Goal: Task Accomplishment & Management: Use online tool/utility

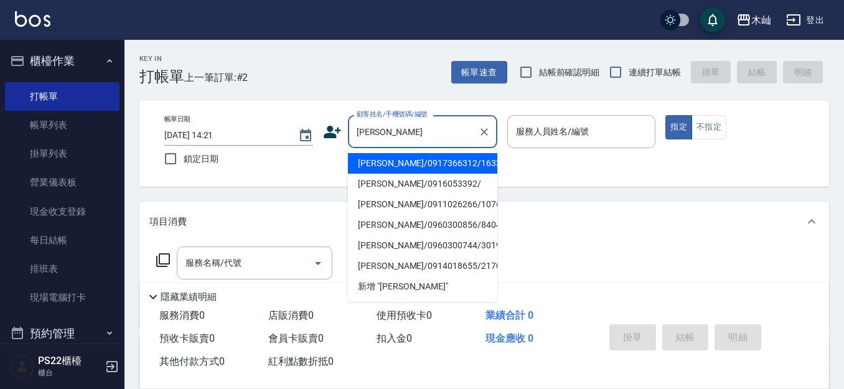
scroll to position [62, 0]
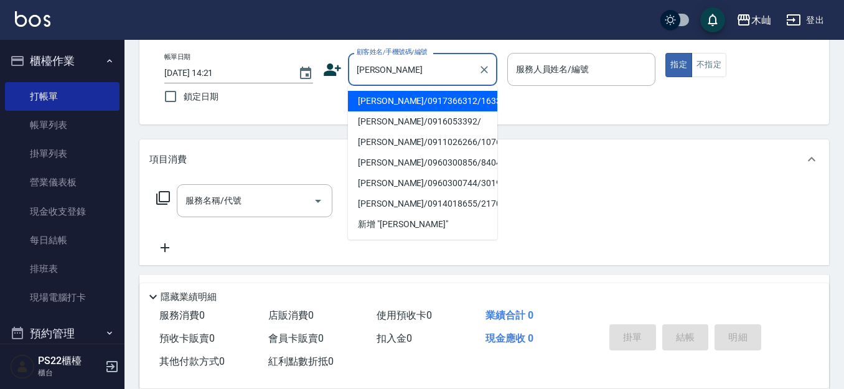
click at [439, 101] on li "[PERSON_NAME]/0917366312/163381" at bounding box center [422, 101] width 149 height 21
type input "[PERSON_NAME]/0917366312/163381"
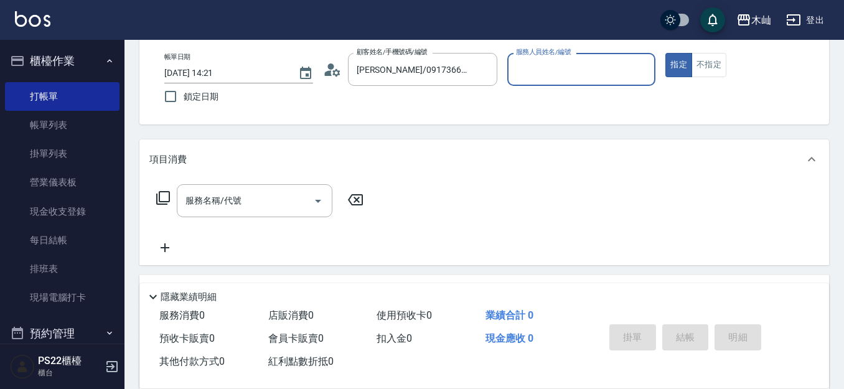
type input "雅芳-012"
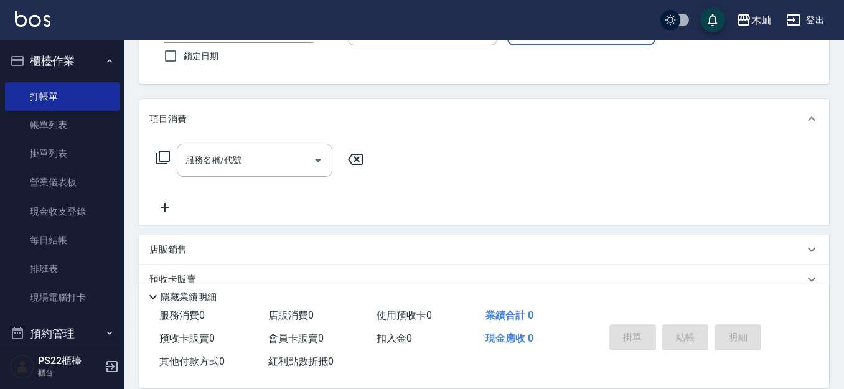
scroll to position [124, 0]
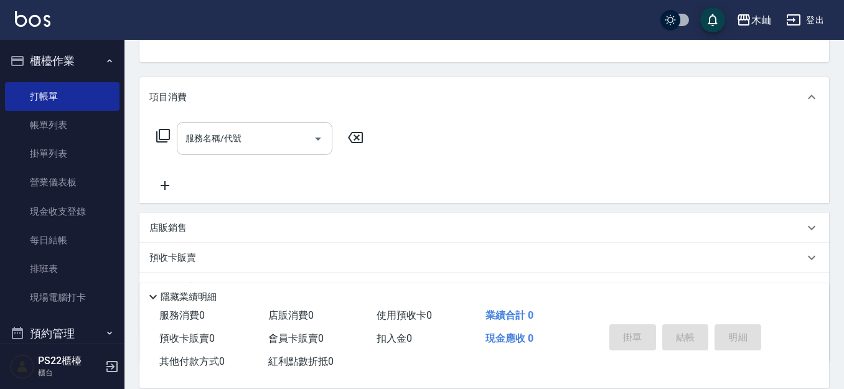
drag, startPoint x: 289, startPoint y: 148, endPoint x: 271, endPoint y: 141, distance: 19.3
click at [284, 146] on input "服務名稱/代號" at bounding box center [245, 139] width 126 height 22
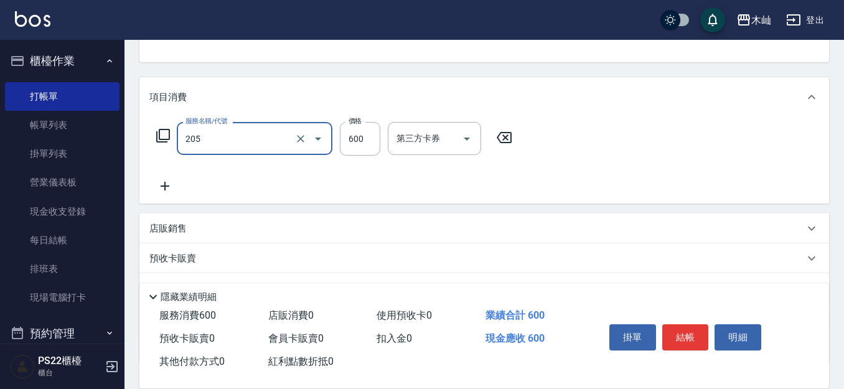
type input "A級洗剪(205)"
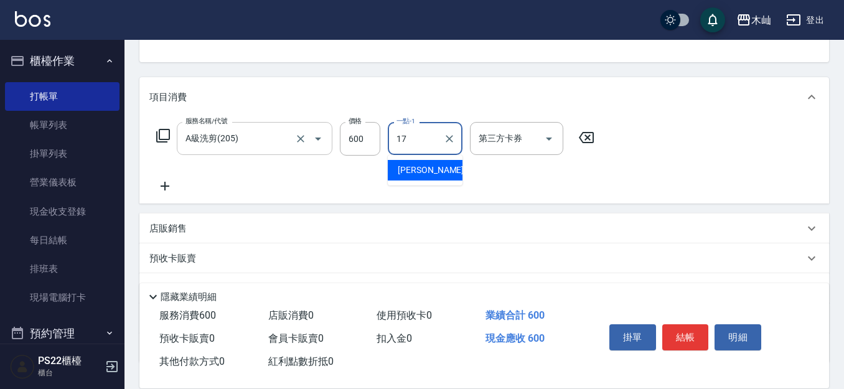
type input "[PERSON_NAME]-17"
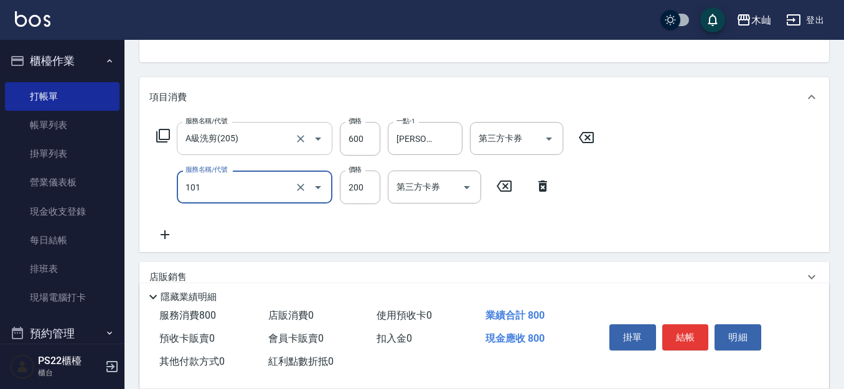
type input "洗髮(101)"
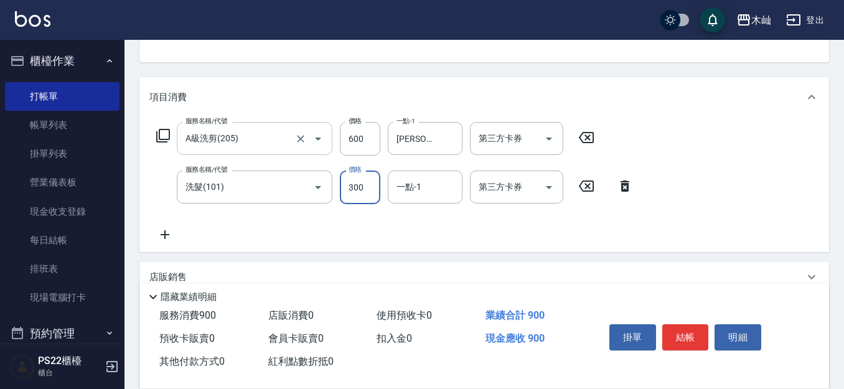
type input "300"
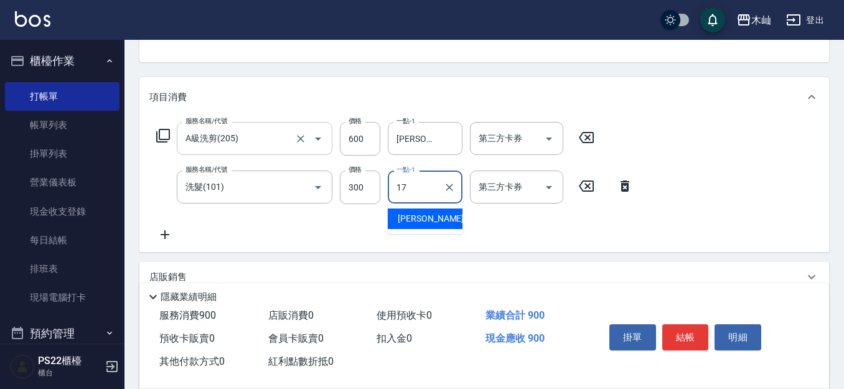
type input "[PERSON_NAME]-17"
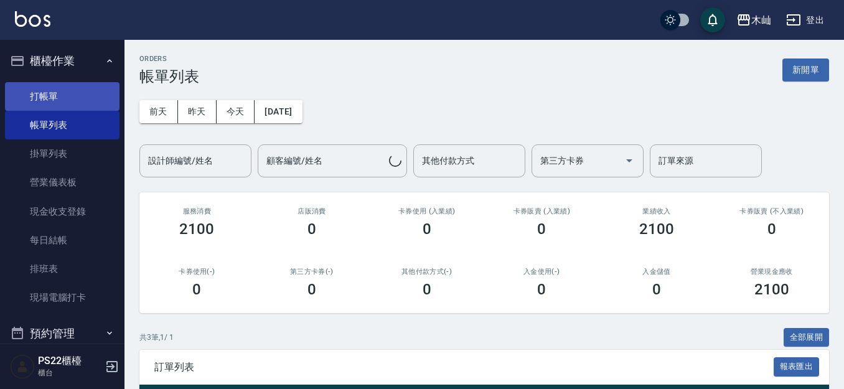
click at [78, 102] on link "打帳單" at bounding box center [62, 96] width 115 height 29
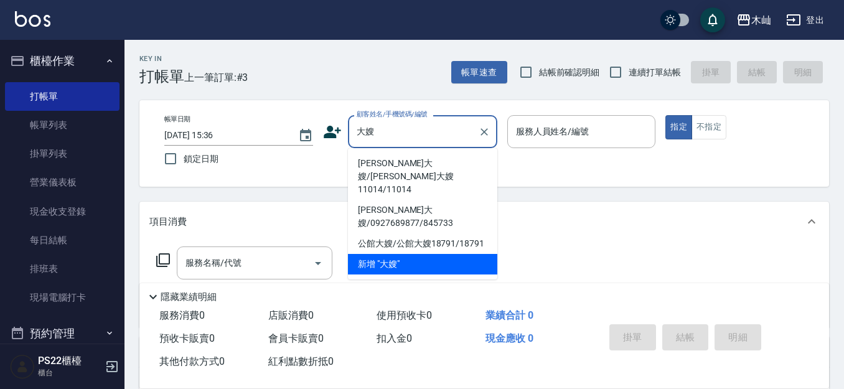
click at [417, 162] on li "[PERSON_NAME]大嫂/[PERSON_NAME]大嫂11014/11014" at bounding box center [422, 176] width 149 height 47
type input "[PERSON_NAME]大嫂/[PERSON_NAME]大嫂11014/11014"
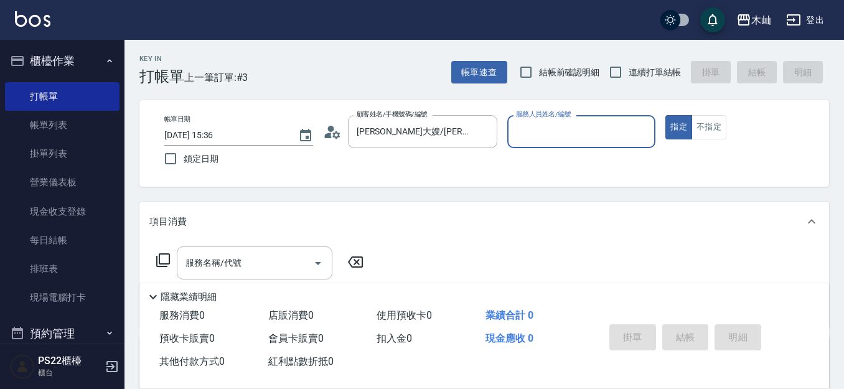
type input "雅芳-012"
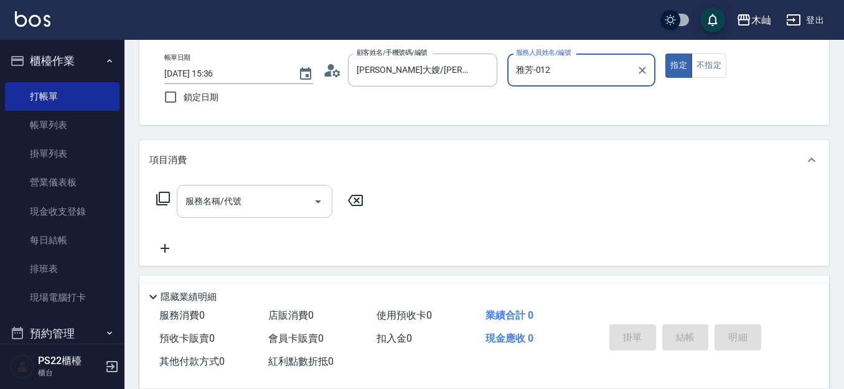
scroll to position [62, 0]
click at [311, 205] on icon "Open" at bounding box center [318, 201] width 15 height 15
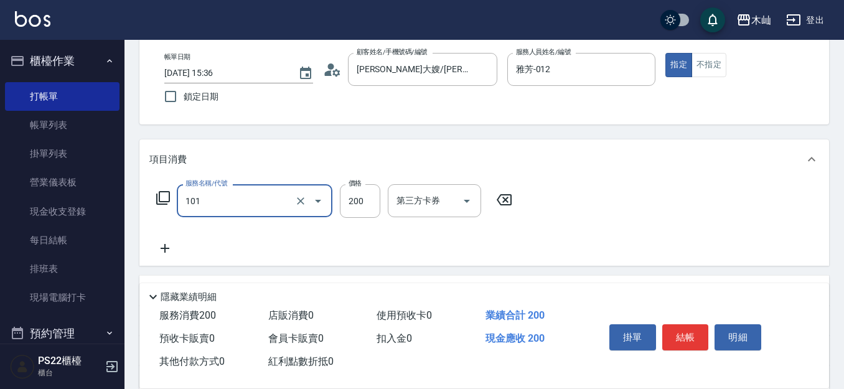
type input "洗髮(101)"
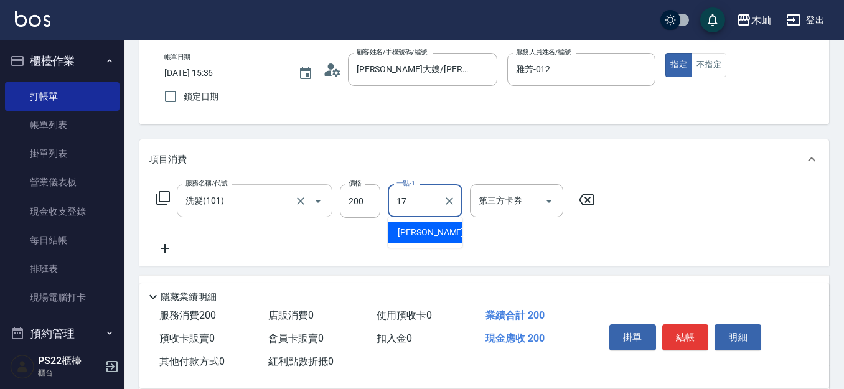
type input "[PERSON_NAME]-17"
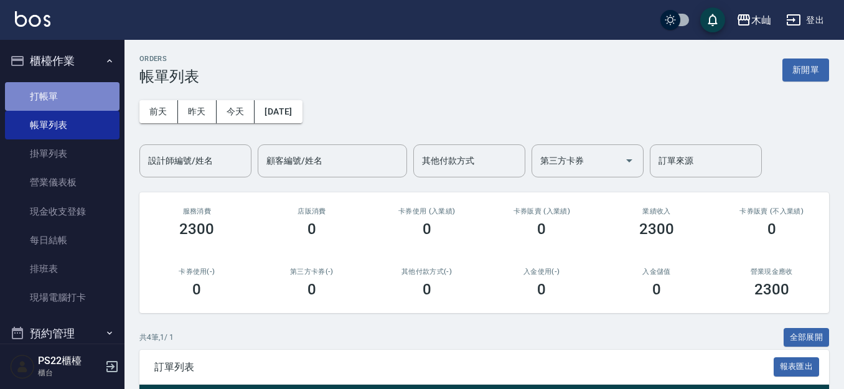
click at [89, 91] on link "打帳單" at bounding box center [62, 96] width 115 height 29
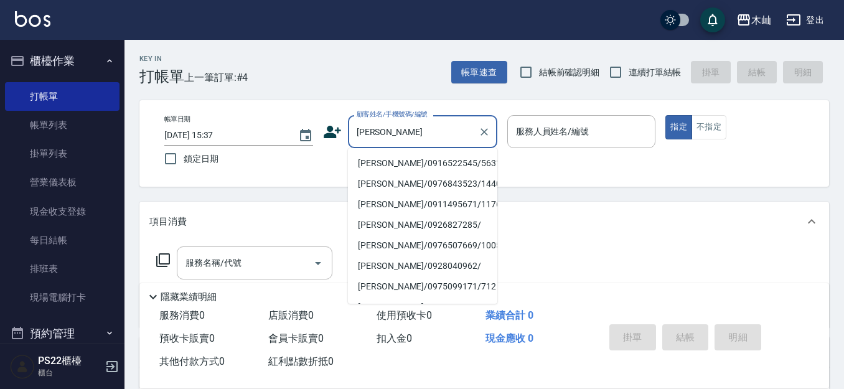
click at [390, 161] on li "[PERSON_NAME]/0916522545/5631" at bounding box center [422, 163] width 149 height 21
type input "[PERSON_NAME]/0916522545/5631"
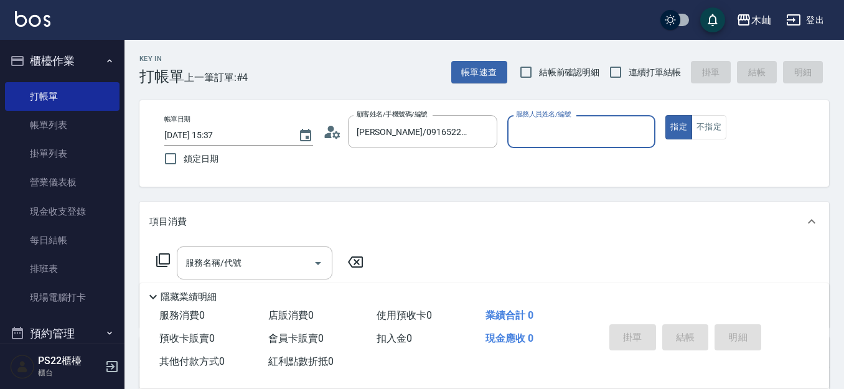
type input "雅芳-012"
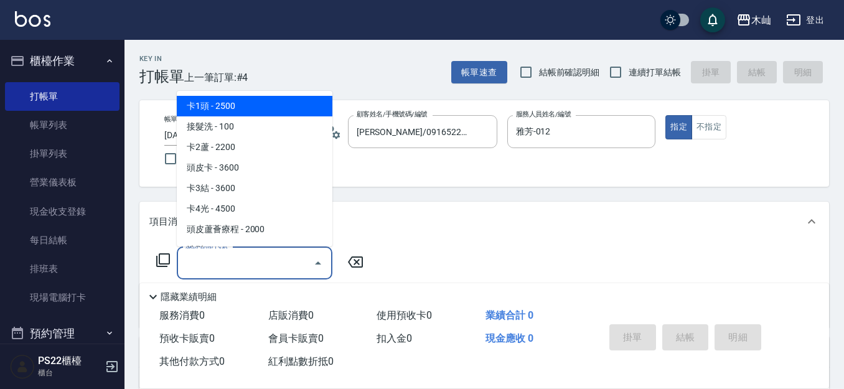
click at [267, 256] on input "服務名稱/代號" at bounding box center [245, 263] width 126 height 22
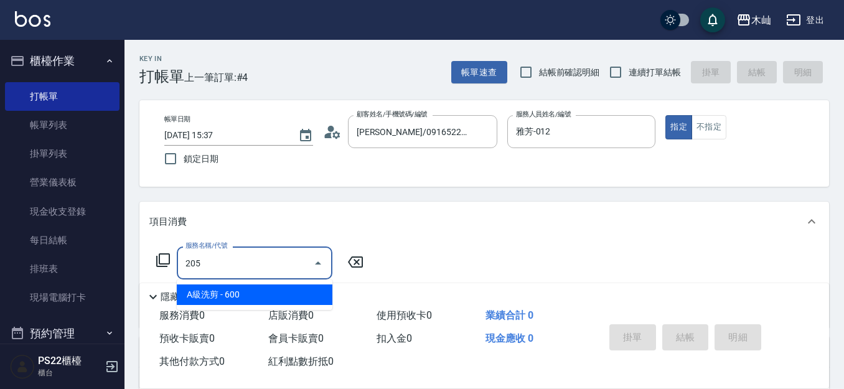
type input "A級洗剪(205)"
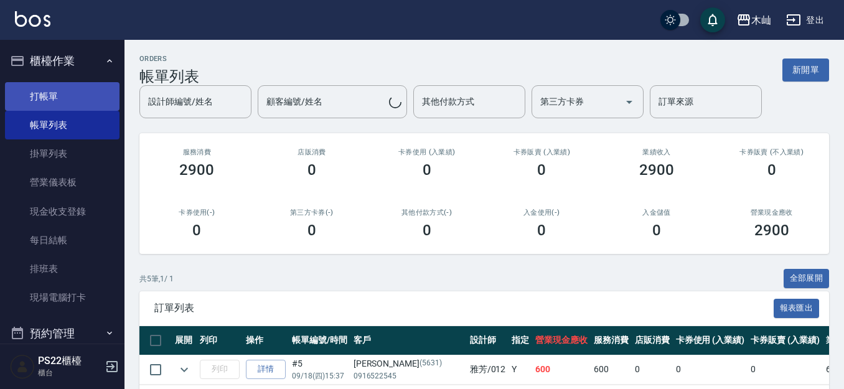
click at [73, 98] on link "打帳單" at bounding box center [62, 96] width 115 height 29
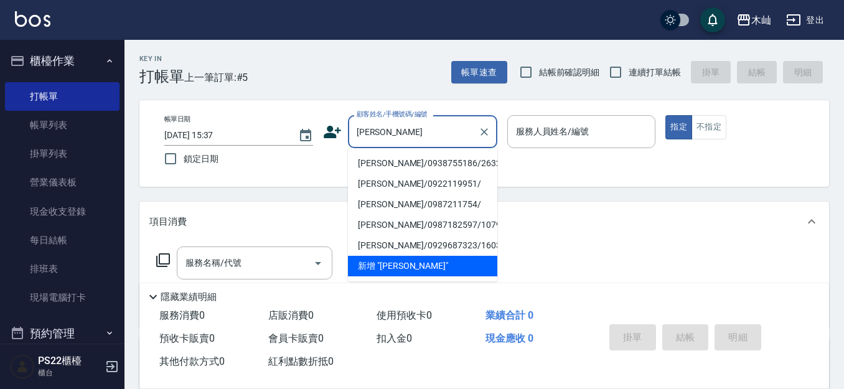
click at [402, 163] on li "[PERSON_NAME]/0938755186/2632" at bounding box center [422, 163] width 149 height 21
type input "[PERSON_NAME]/0938755186/2632"
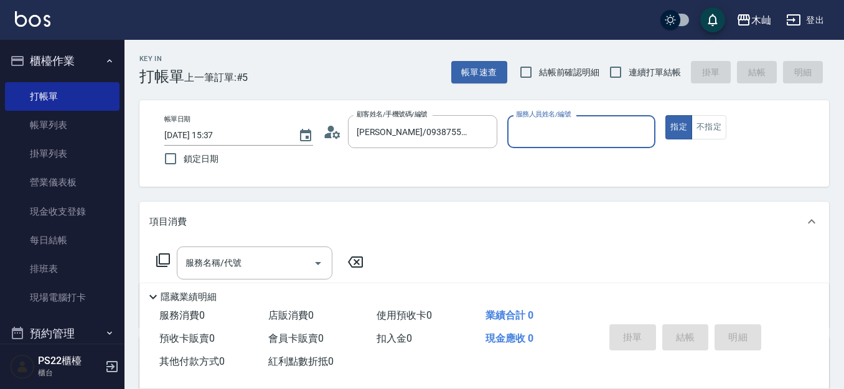
type input "雅芳-012"
click at [281, 249] on div "服務名稱/代號" at bounding box center [255, 262] width 156 height 33
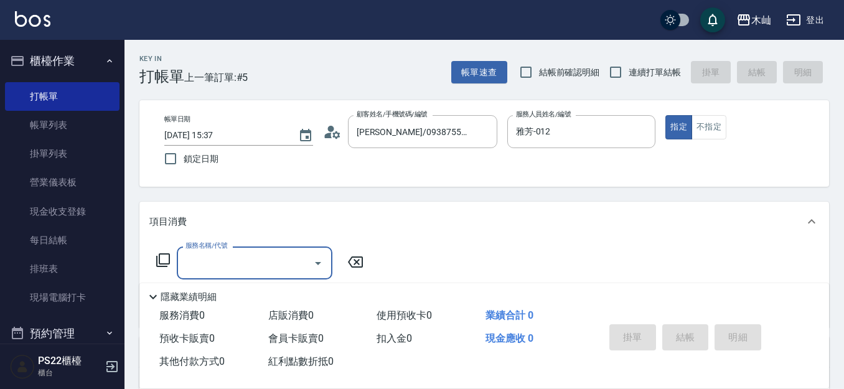
drag, startPoint x: 278, startPoint y: 250, endPoint x: 255, endPoint y: 268, distance: 29.7
click at [255, 268] on input "服務名稱/代號" at bounding box center [245, 263] width 126 height 22
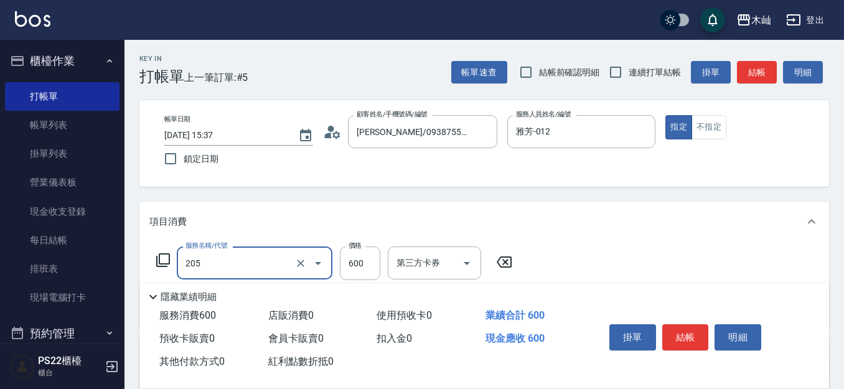
type input "A級洗剪(205)"
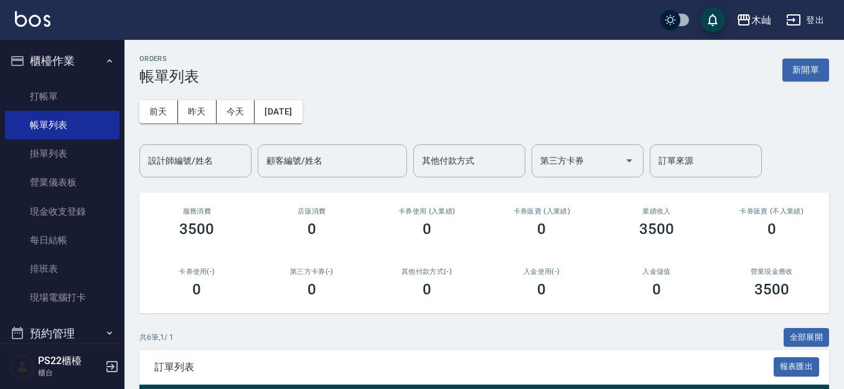
click at [352, 208] on h2 "店販消費" at bounding box center [311, 211] width 85 height 8
click at [81, 105] on link "打帳單" at bounding box center [62, 96] width 115 height 29
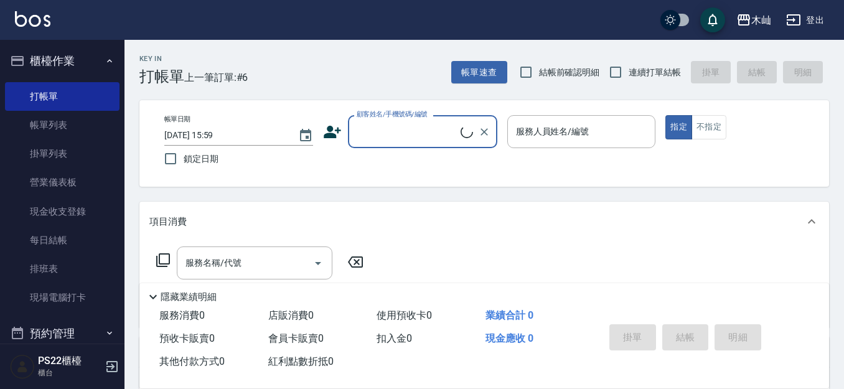
click at [380, 142] on input "顧客姓名/手機號碼/編號" at bounding box center [407, 132] width 107 height 22
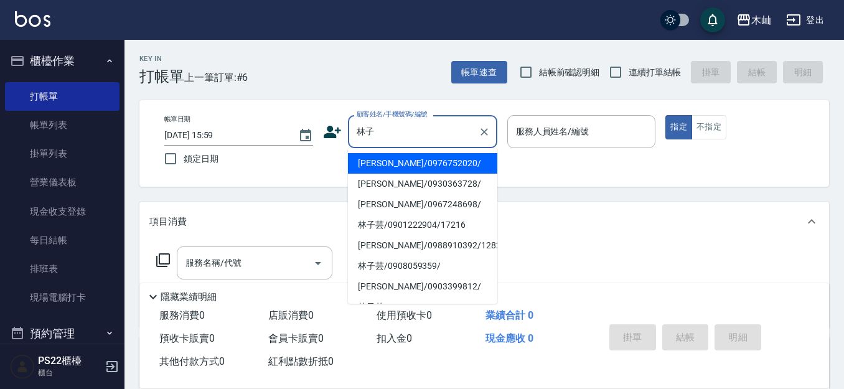
click at [406, 167] on li "[PERSON_NAME]/0976752020/" at bounding box center [422, 163] width 149 height 21
type input "[PERSON_NAME]/0976752020/"
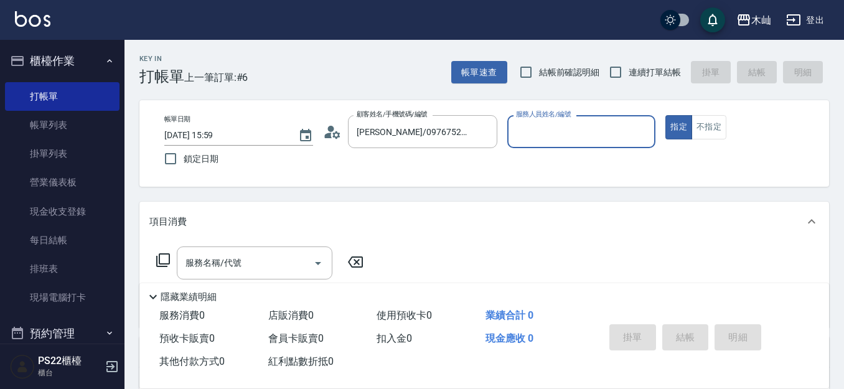
type input "[PERSON_NAME]-7"
click at [524, 136] on input "[PERSON_NAME]-7" at bounding box center [572, 132] width 119 height 22
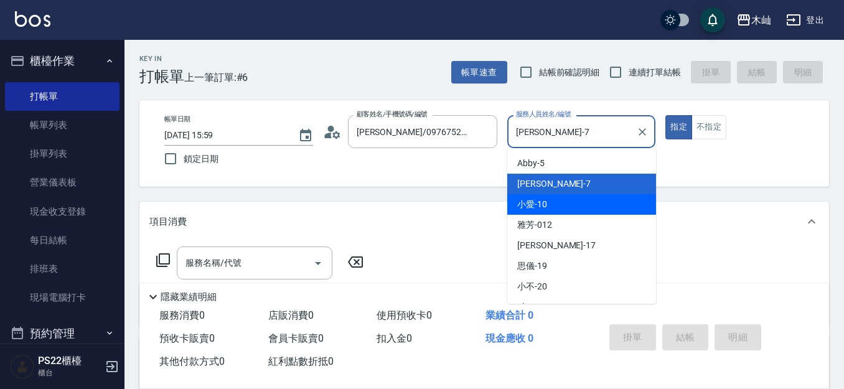
click at [233, 261] on div "服務名稱/代號 服務名稱/代號" at bounding box center [255, 262] width 156 height 33
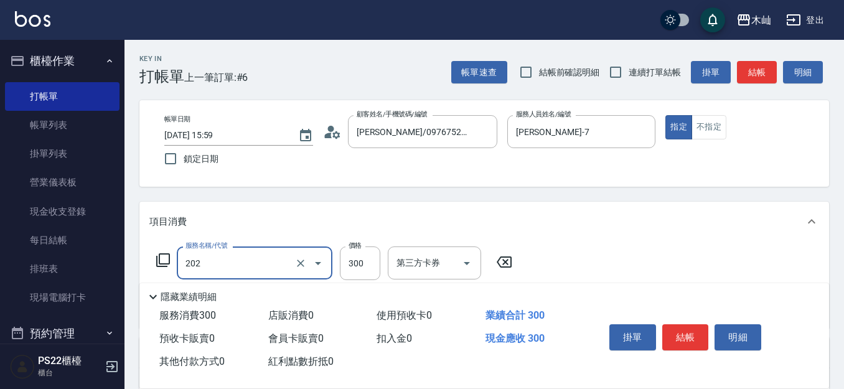
type input "單剪(202)"
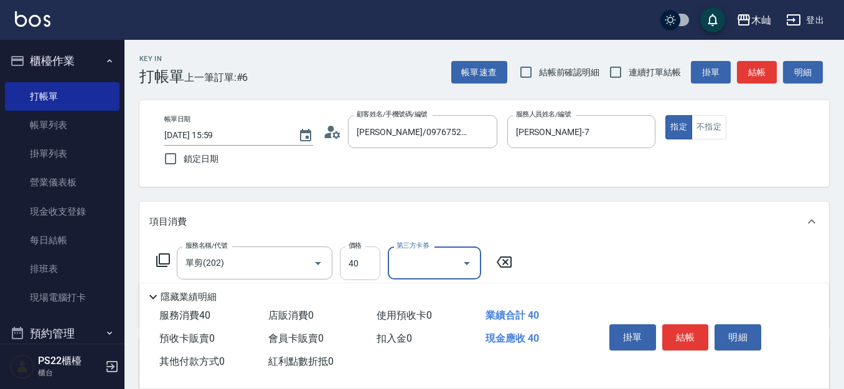
click at [366, 258] on input "40" at bounding box center [360, 263] width 40 height 34
type input "400"
click at [678, 327] on button "結帳" at bounding box center [685, 337] width 47 height 26
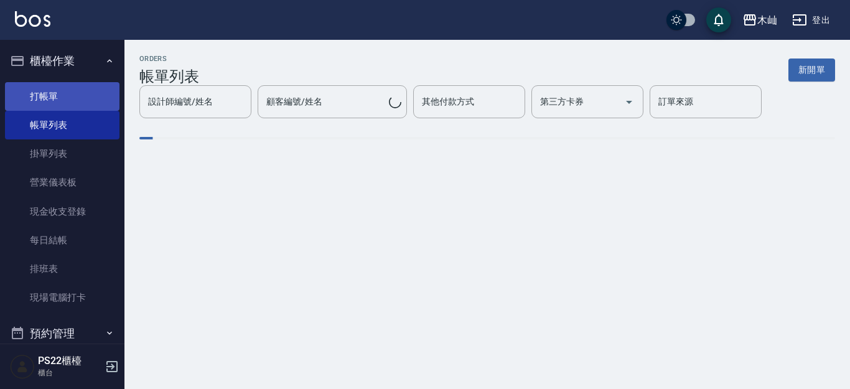
click at [90, 92] on link "打帳單" at bounding box center [62, 96] width 115 height 29
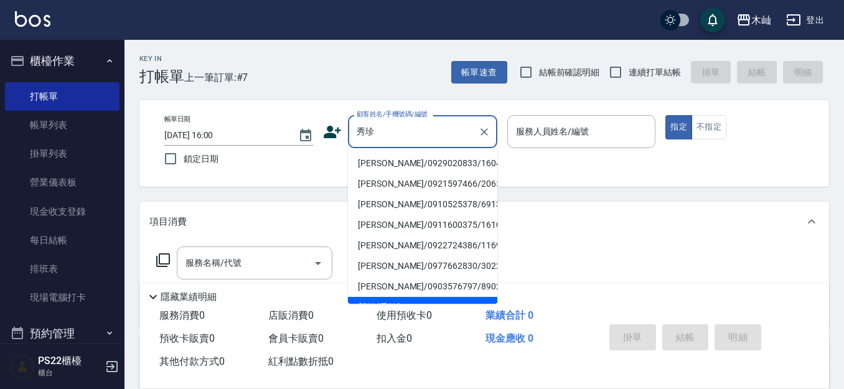
click at [408, 164] on li "[PERSON_NAME]/0929020833/160420" at bounding box center [422, 163] width 149 height 21
type input "[PERSON_NAME]/0929020833/160420"
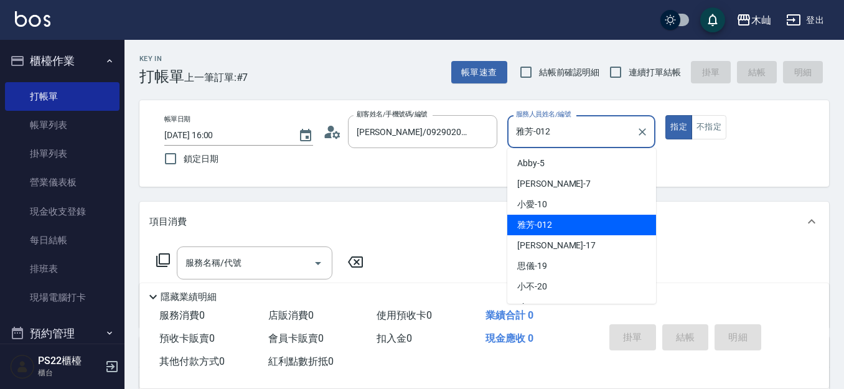
drag, startPoint x: 608, startPoint y: 134, endPoint x: 510, endPoint y: 124, distance: 98.2
click at [510, 124] on div "雅芳-012 服務人員姓名/編號" at bounding box center [581, 131] width 149 height 33
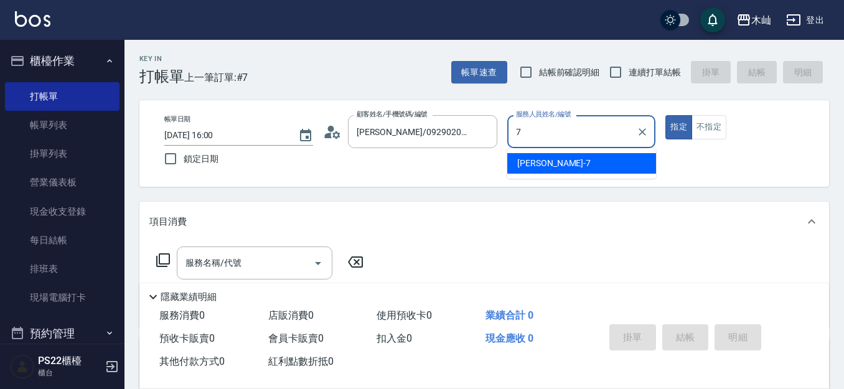
type input "[PERSON_NAME]-7"
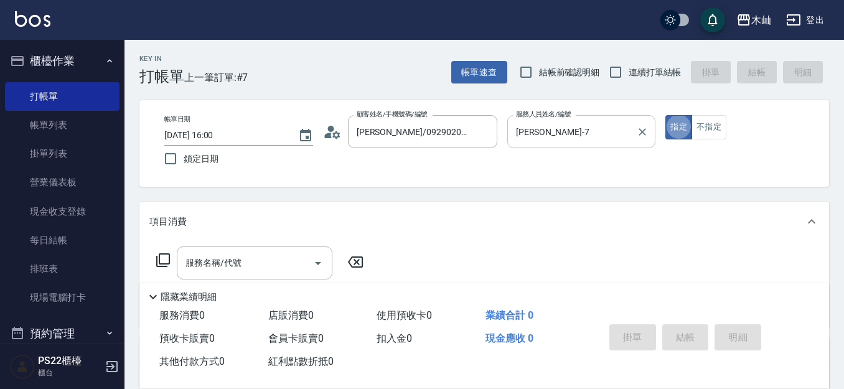
type button "true"
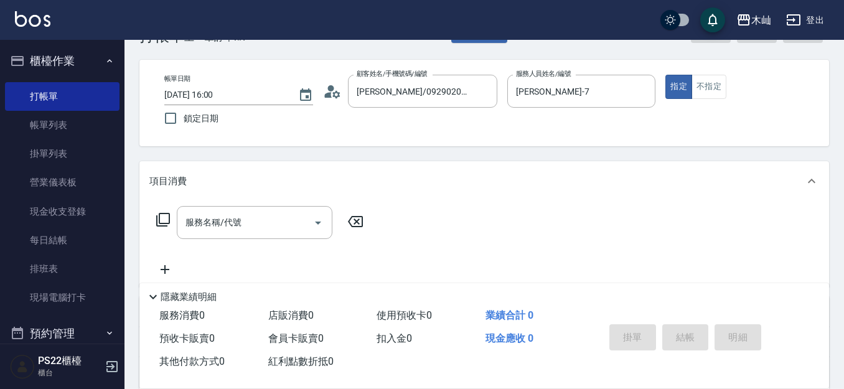
scroll to position [62, 0]
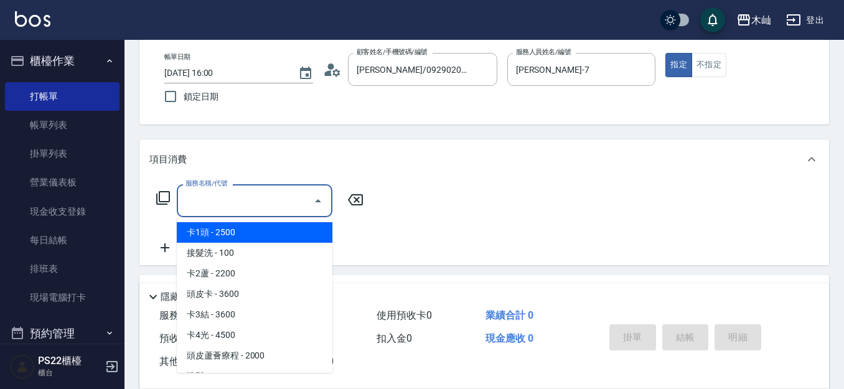
drag, startPoint x: 272, startPoint y: 197, endPoint x: 277, endPoint y: 173, distance: 24.8
click at [271, 197] on input "服務名稱/代號" at bounding box center [245, 201] width 126 height 22
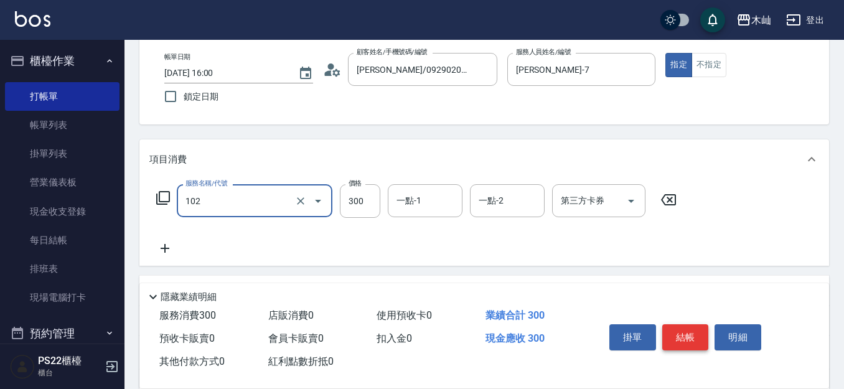
type input "精油洗髮(102)"
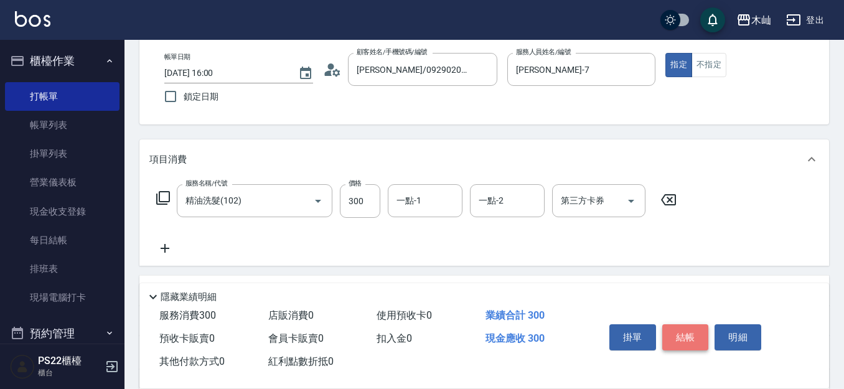
click at [681, 324] on button "結帳" at bounding box center [685, 337] width 47 height 26
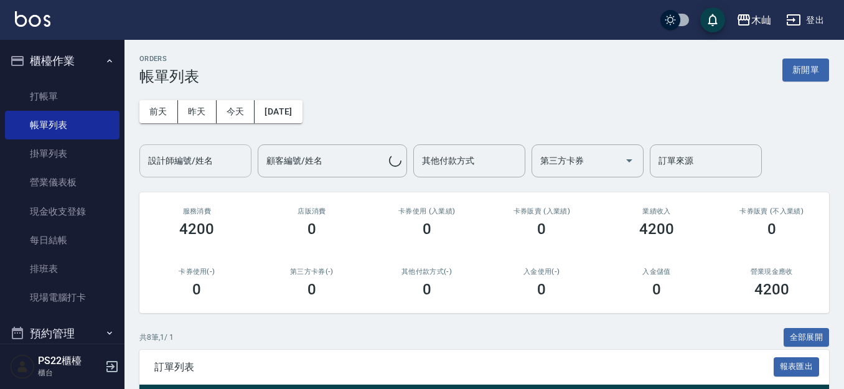
click at [196, 152] on input "設計師編號/姓名" at bounding box center [195, 161] width 101 height 22
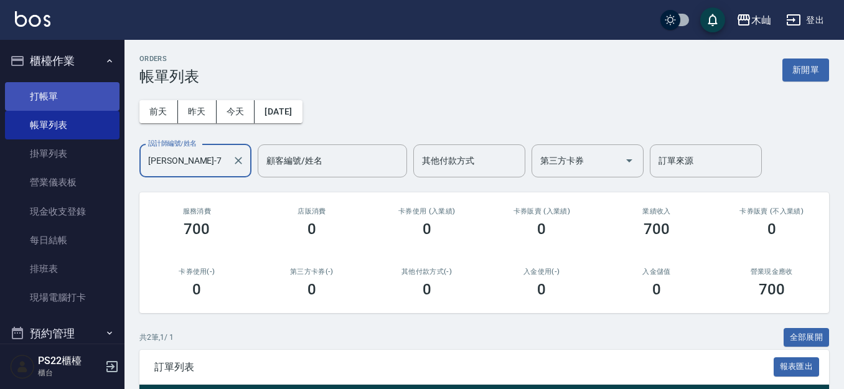
type input "[PERSON_NAME]-7"
click at [68, 108] on link "打帳單" at bounding box center [62, 96] width 115 height 29
